Goal: Information Seeking & Learning: Find specific fact

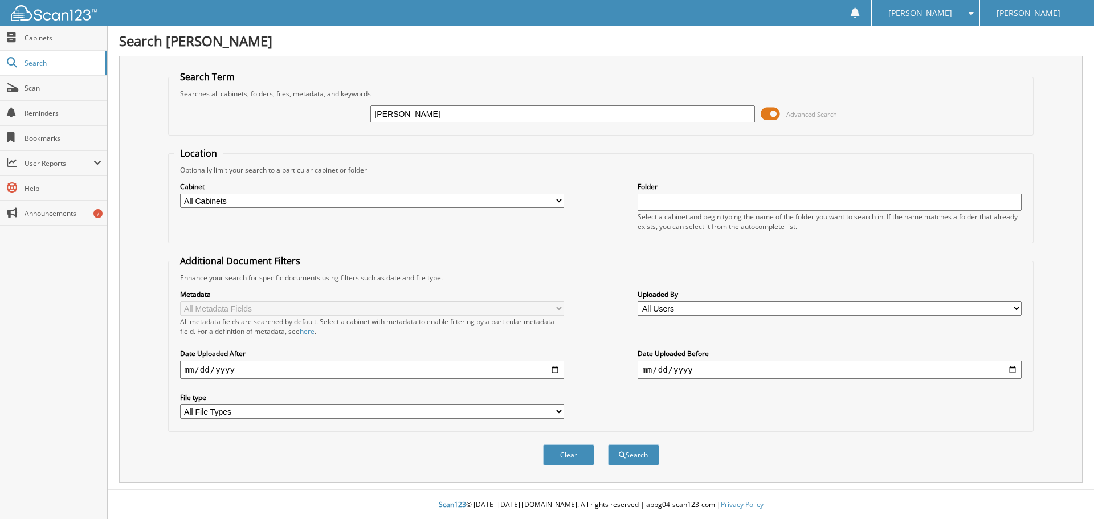
type input "[PERSON_NAME]"
click at [608, 444] on button "Search" at bounding box center [633, 454] width 51 height 21
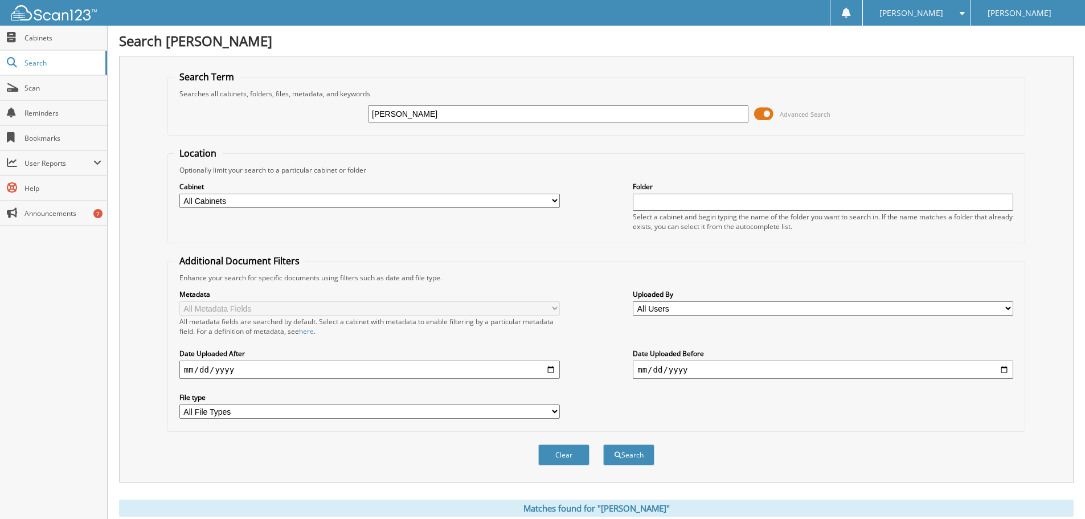
click at [767, 118] on span at bounding box center [763, 113] width 19 height 17
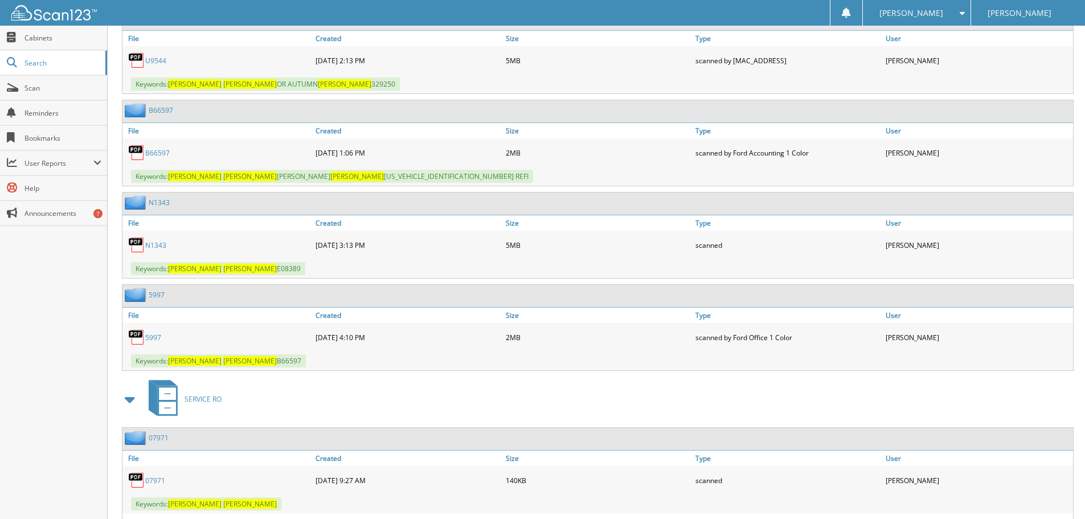
scroll to position [285, 0]
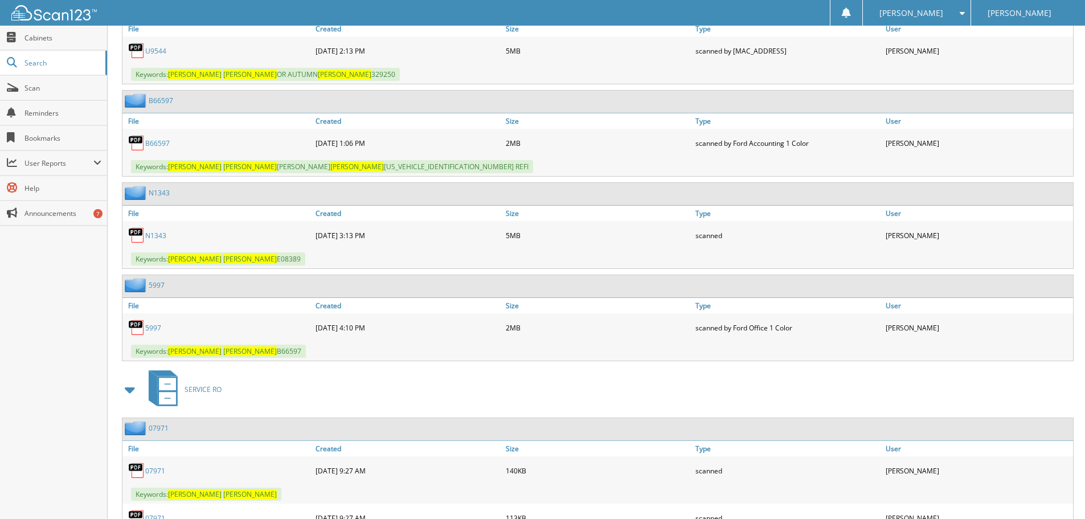
click at [153, 236] on link "N1343" at bounding box center [155, 236] width 21 height 10
click at [49, 92] on span "Scan" at bounding box center [62, 88] width 77 height 10
